Goal: Information Seeking & Learning: Learn about a topic

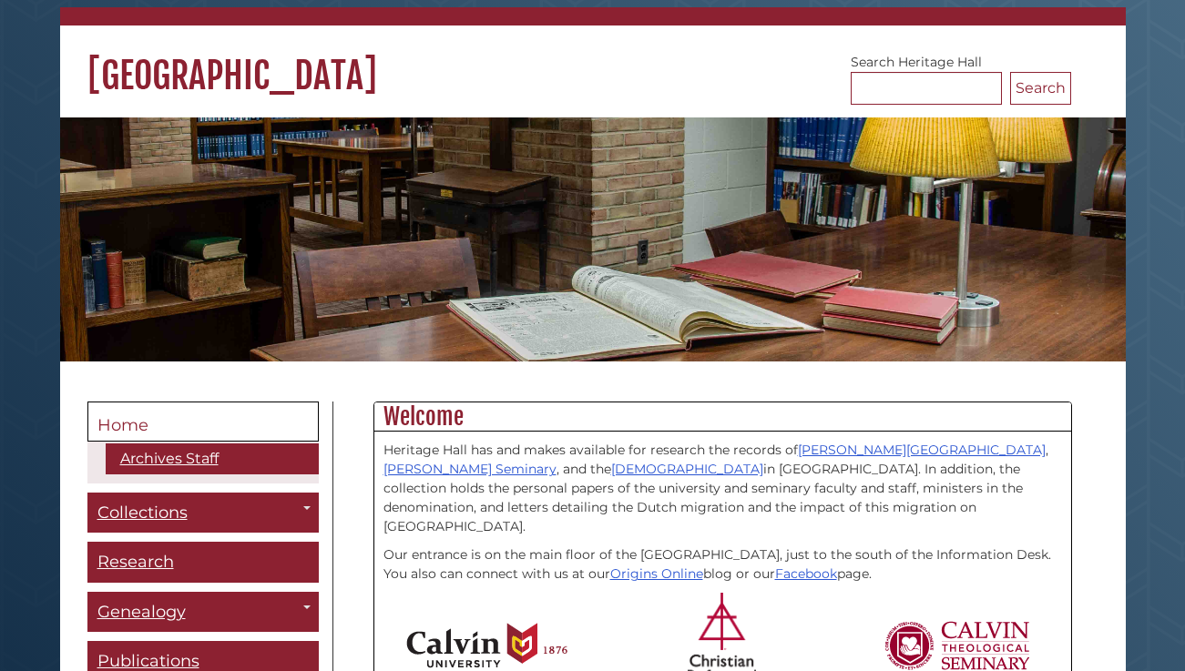
scroll to position [279, 0]
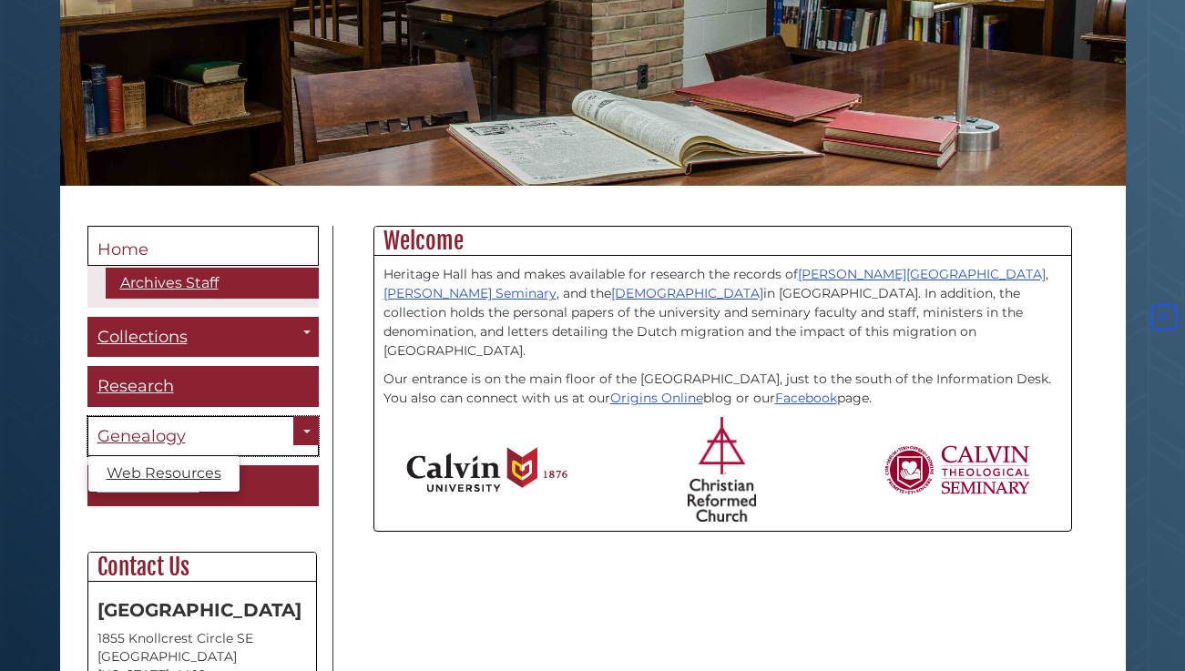
click at [169, 438] on span "Genealogy" at bounding box center [141, 436] width 88 height 20
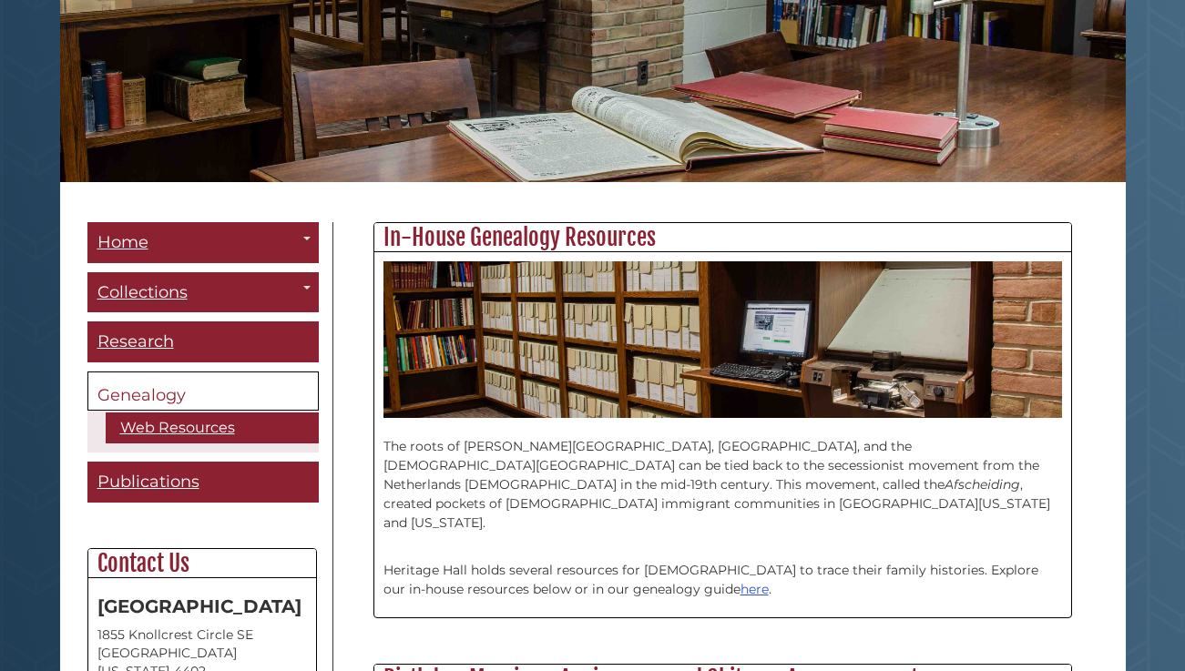
scroll to position [465, 0]
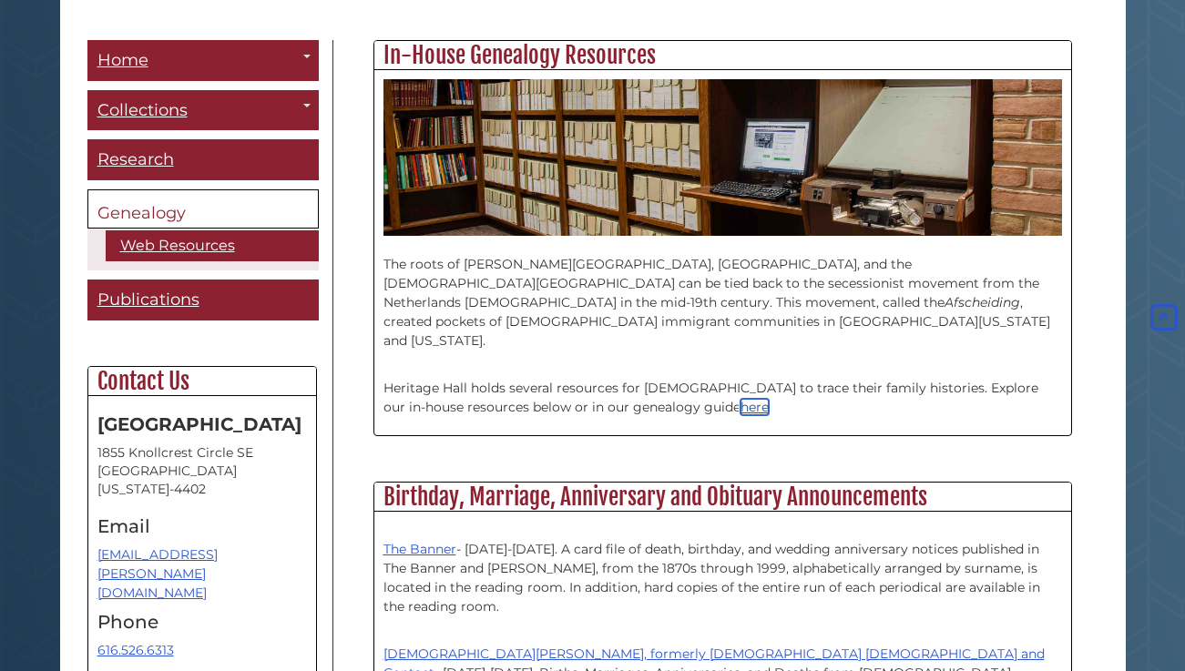
click at [740, 399] on link "here" at bounding box center [754, 407] width 28 height 16
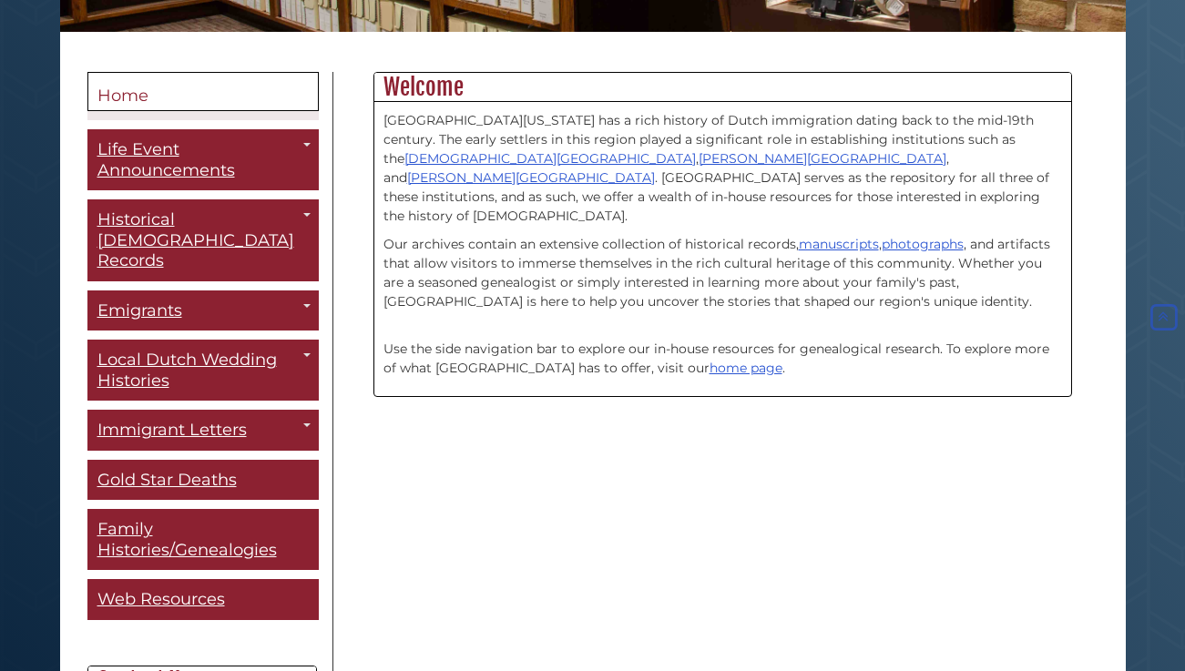
scroll to position [465, 0]
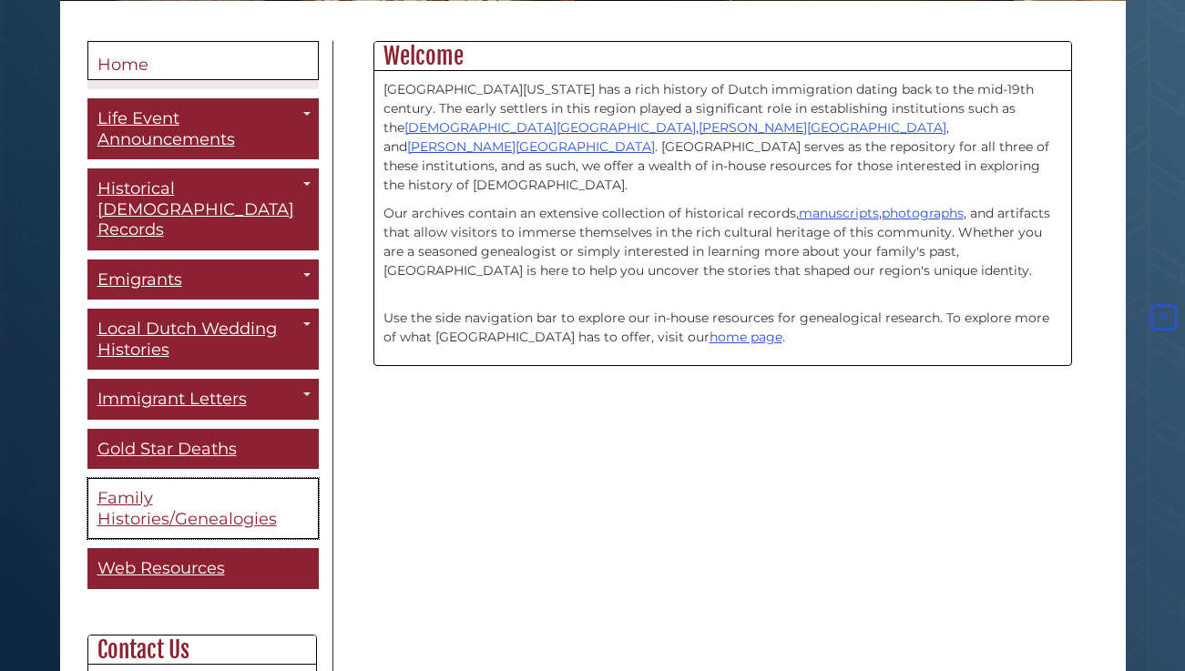
click at [178, 496] on span "Family Histories/Genealogies" at bounding box center [186, 508] width 179 height 41
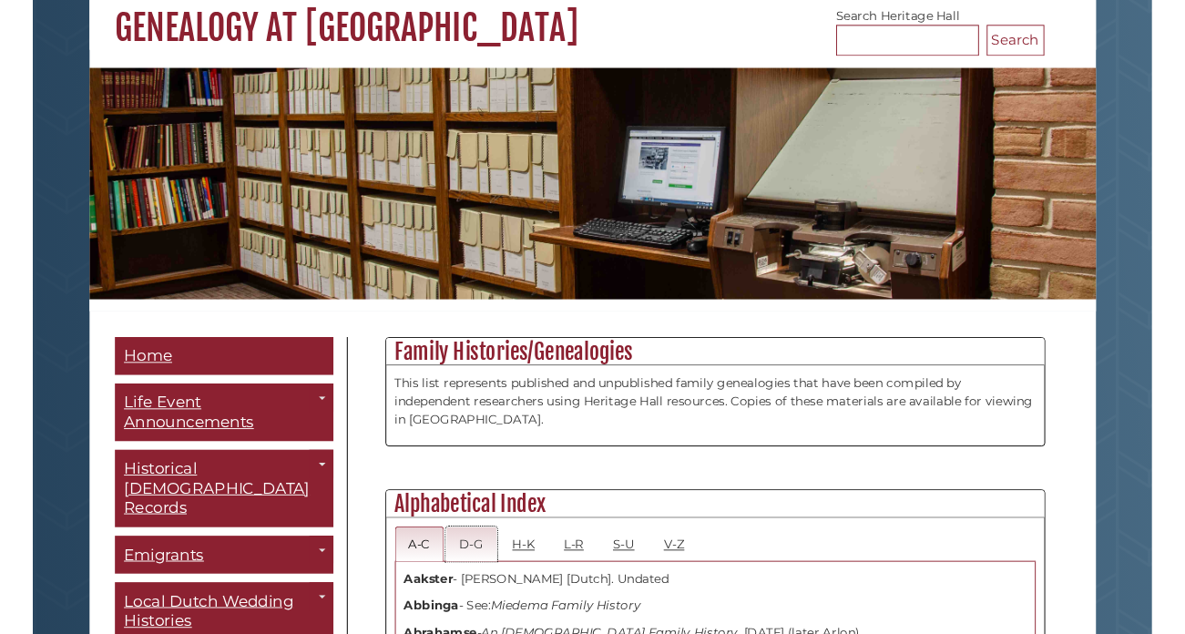
scroll to position [372, 0]
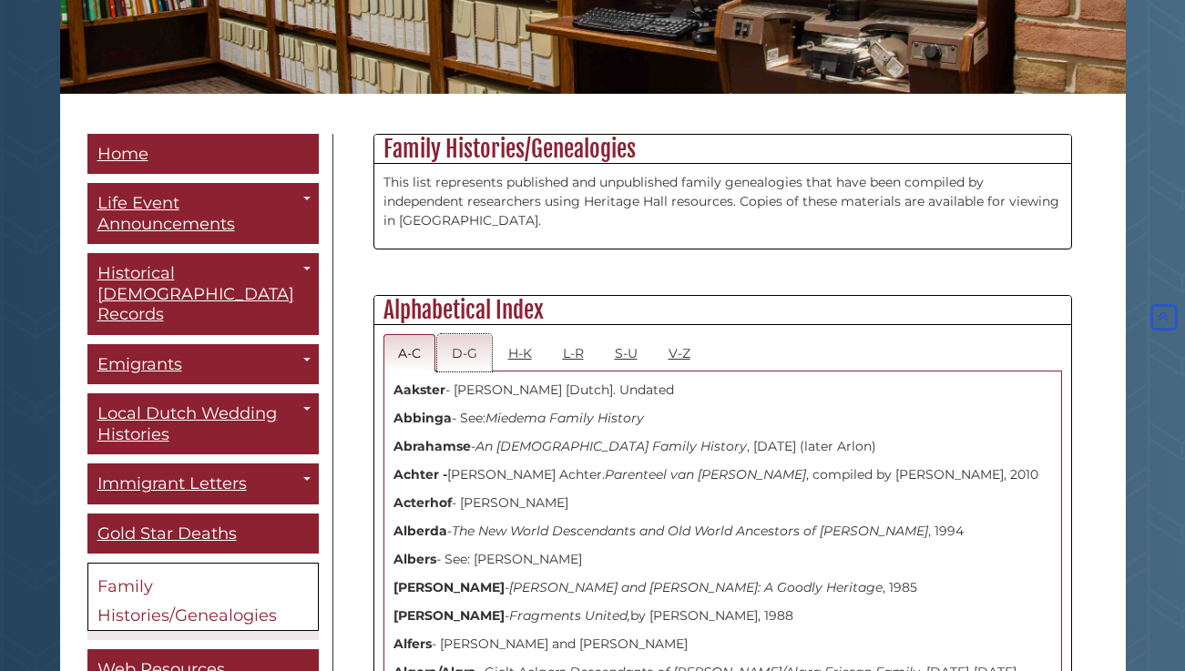
click at [458, 359] on link "D-G" at bounding box center [464, 352] width 55 height 37
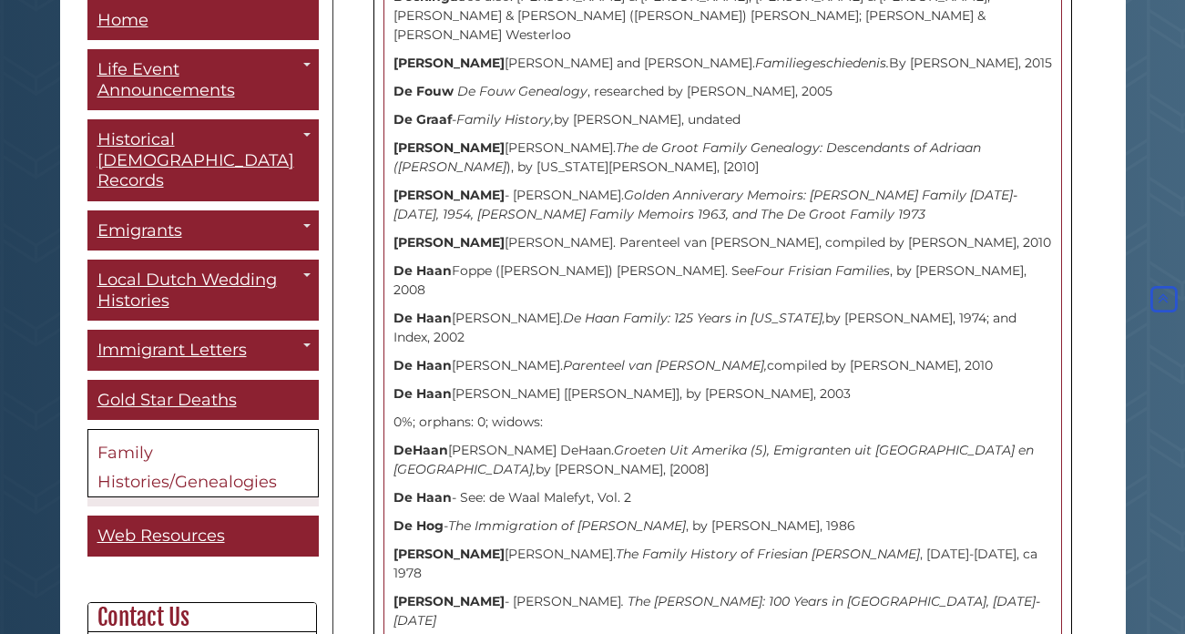
scroll to position [8552, 0]
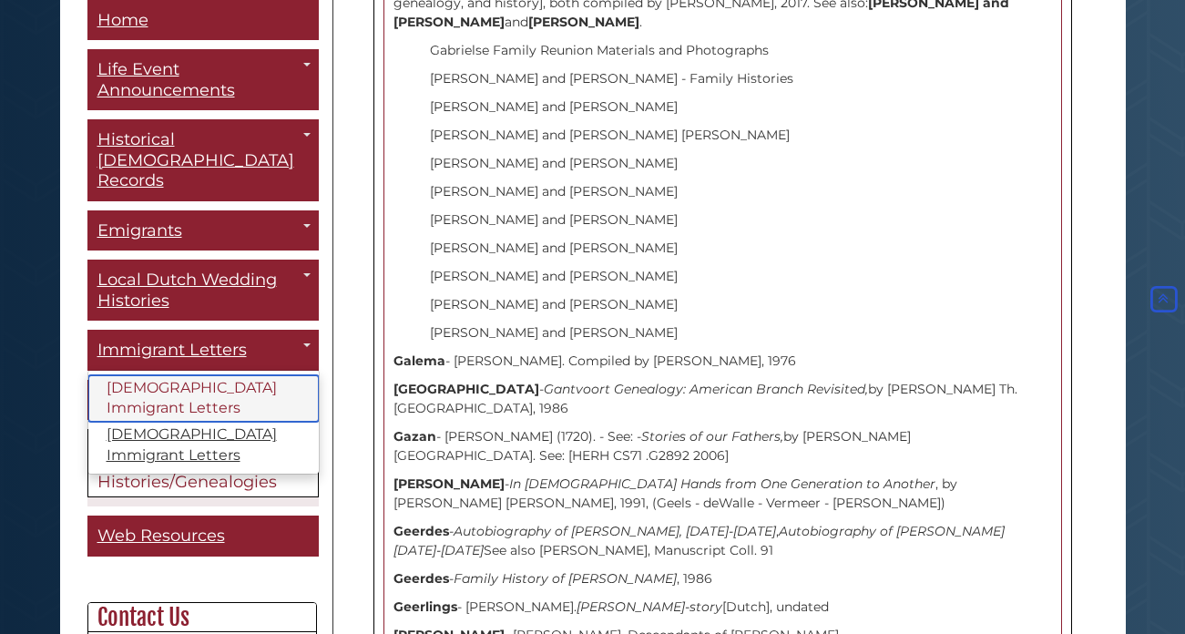
click at [183, 375] on link "[DEMOGRAPHIC_DATA] Immigrant Letters" at bounding box center [203, 398] width 230 height 47
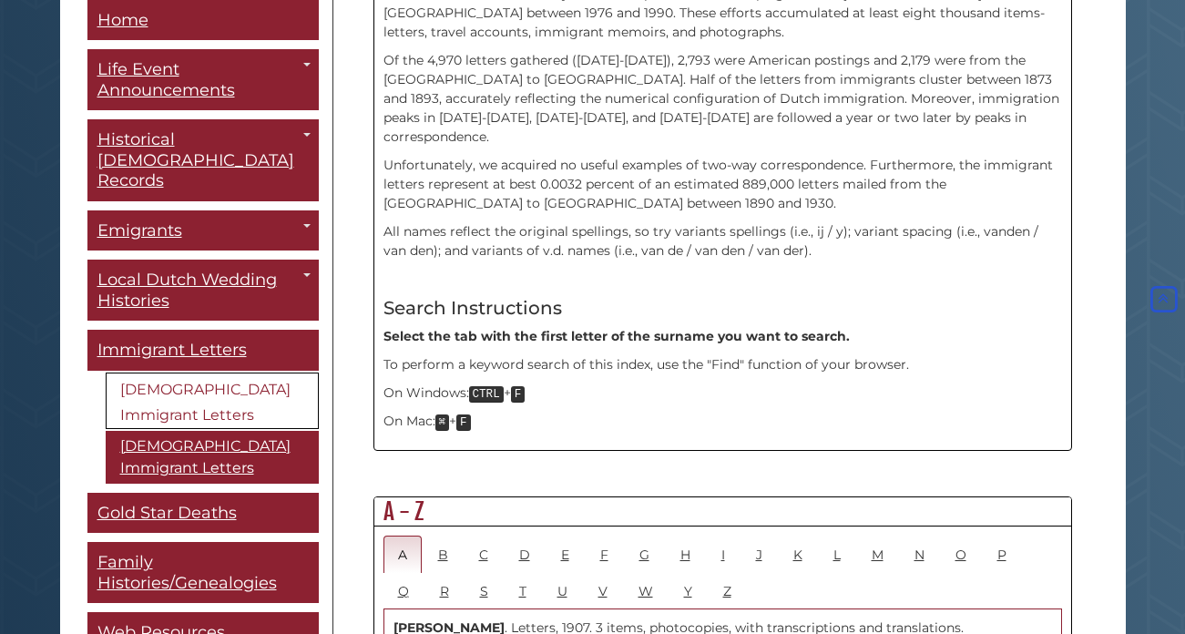
scroll to position [650, 0]
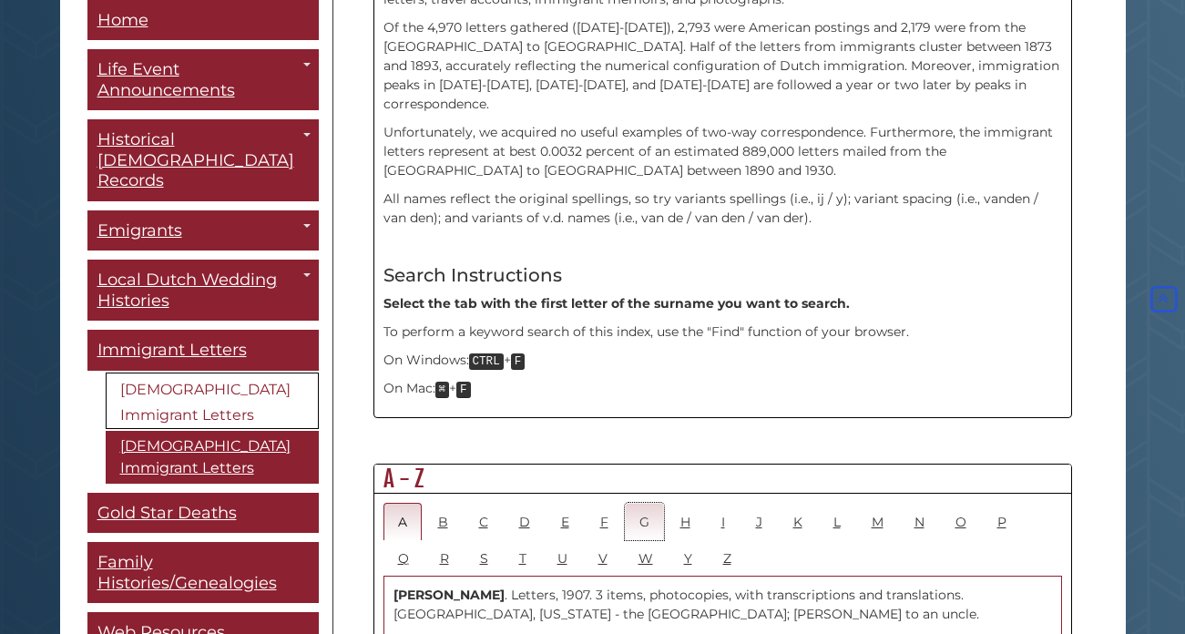
click at [637, 503] on link "G" at bounding box center [644, 521] width 39 height 37
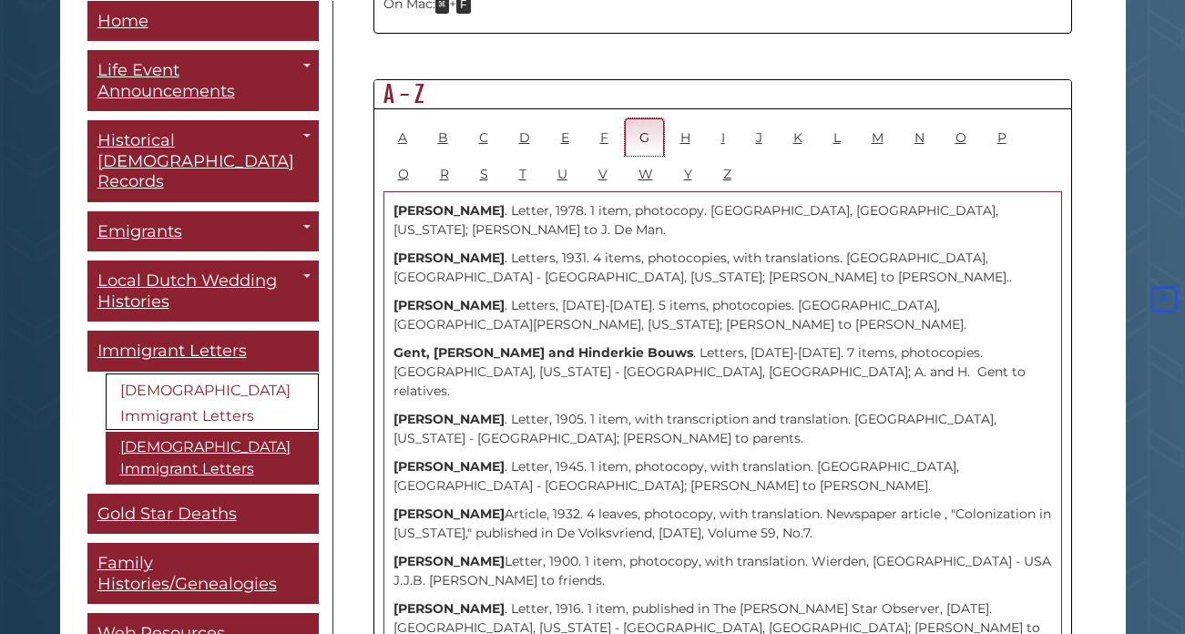
scroll to position [1115, 0]
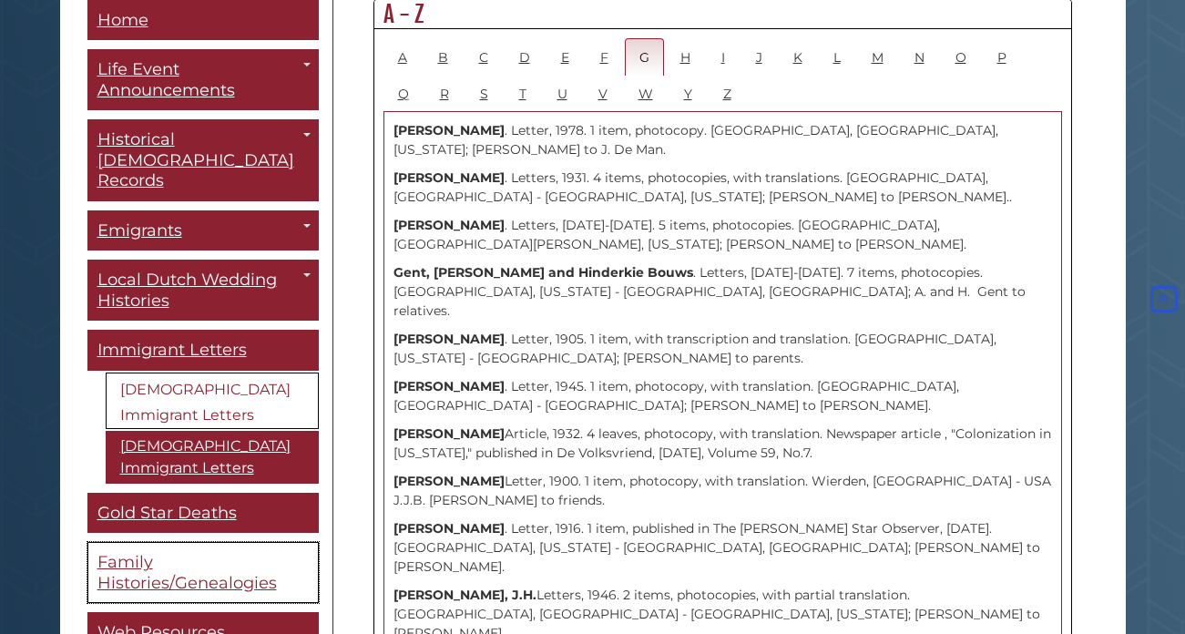
click at [197, 553] on span "Family Histories/Genealogies" at bounding box center [186, 573] width 179 height 41
